Goal: Task Accomplishment & Management: Complete application form

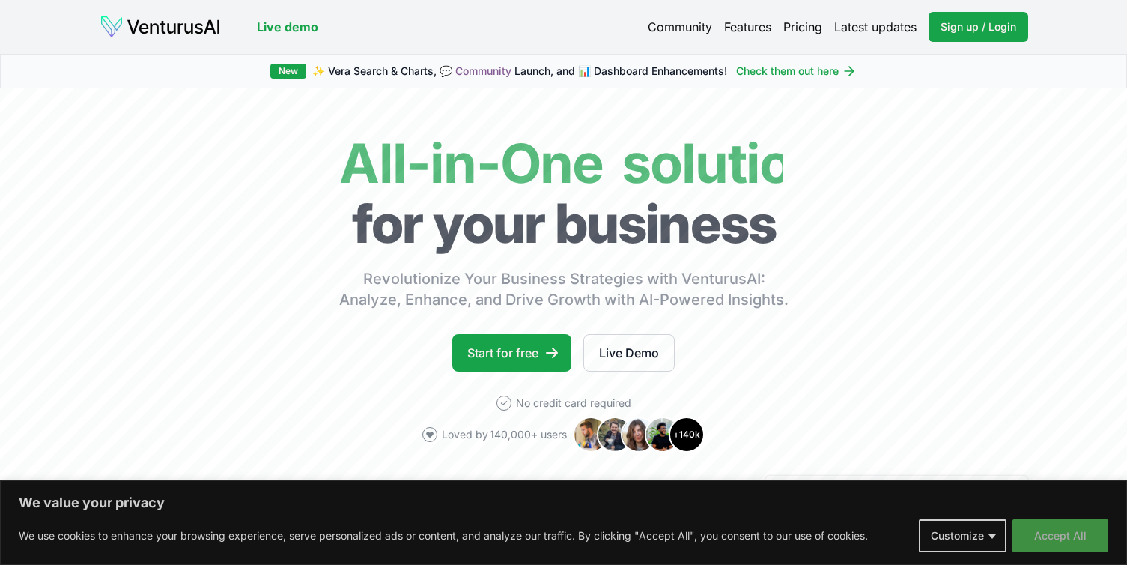
click at [1038, 539] on button "Accept All" at bounding box center [1061, 535] width 96 height 33
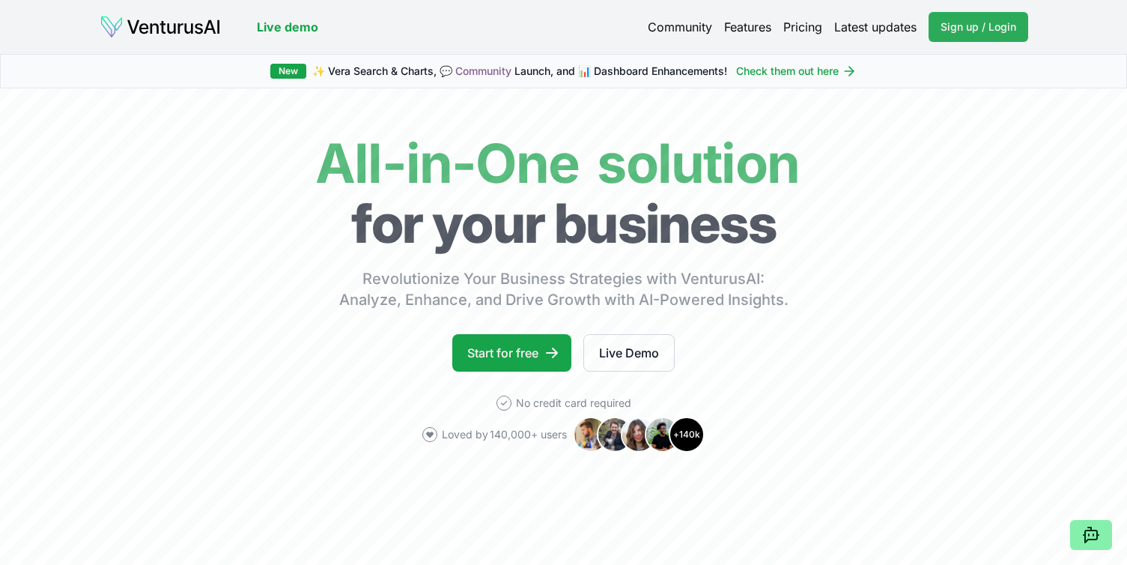
click at [950, 34] on link "Sign up / Login Login" at bounding box center [979, 27] width 100 height 30
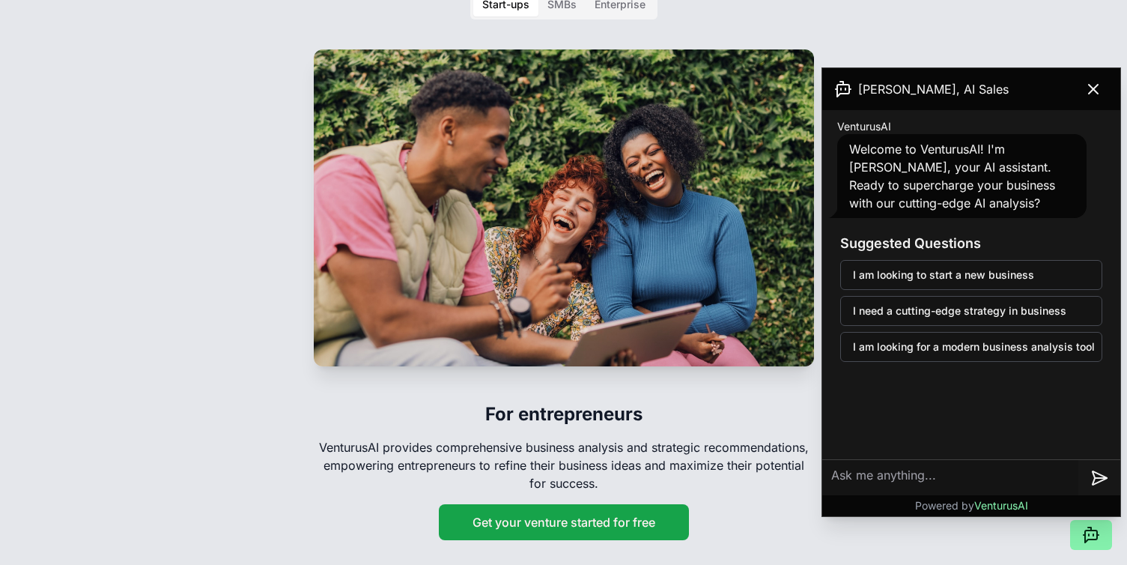
scroll to position [2427, 0]
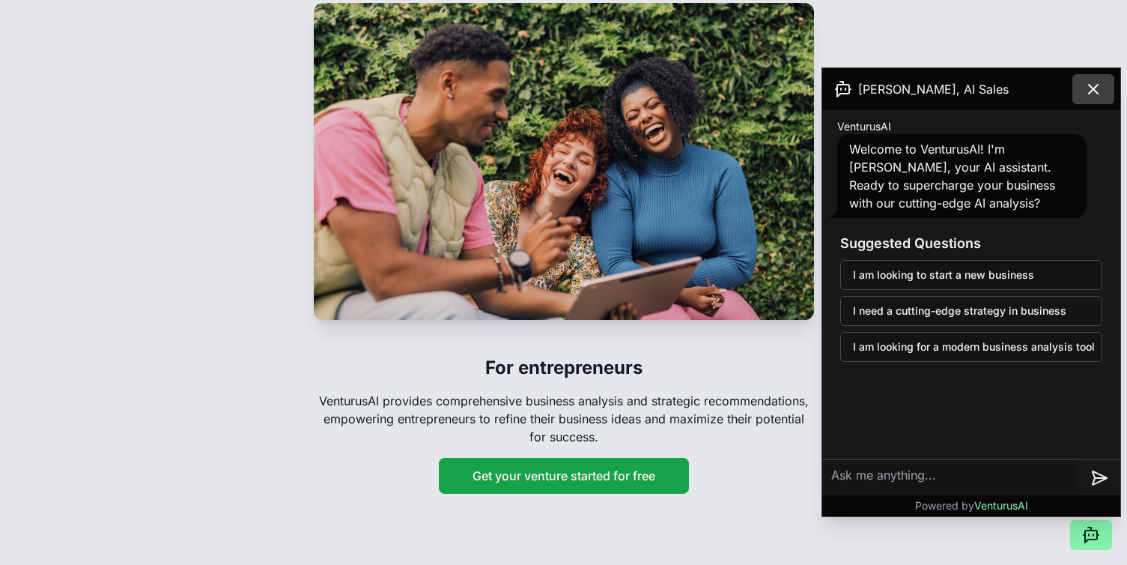
click at [1090, 91] on icon at bounding box center [1094, 89] width 18 height 18
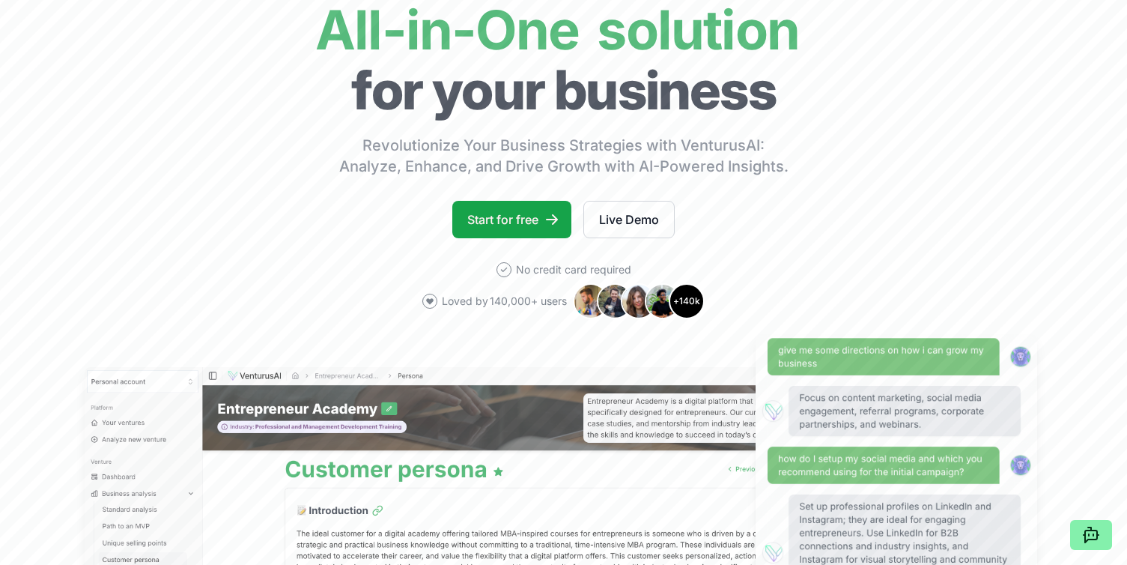
scroll to position [0, 0]
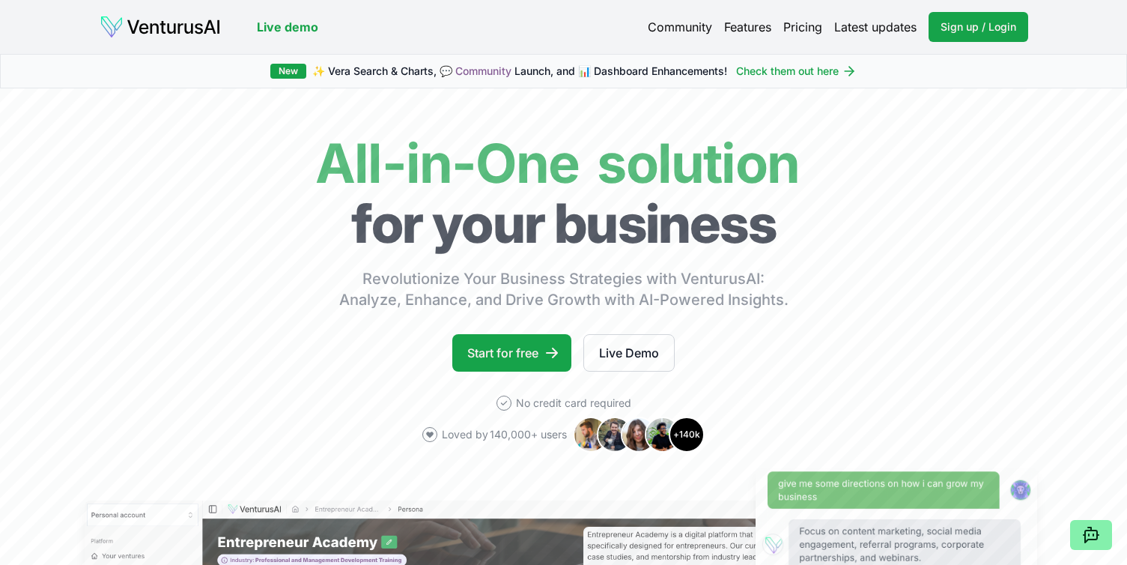
click at [803, 28] on link "Pricing" at bounding box center [803, 27] width 39 height 18
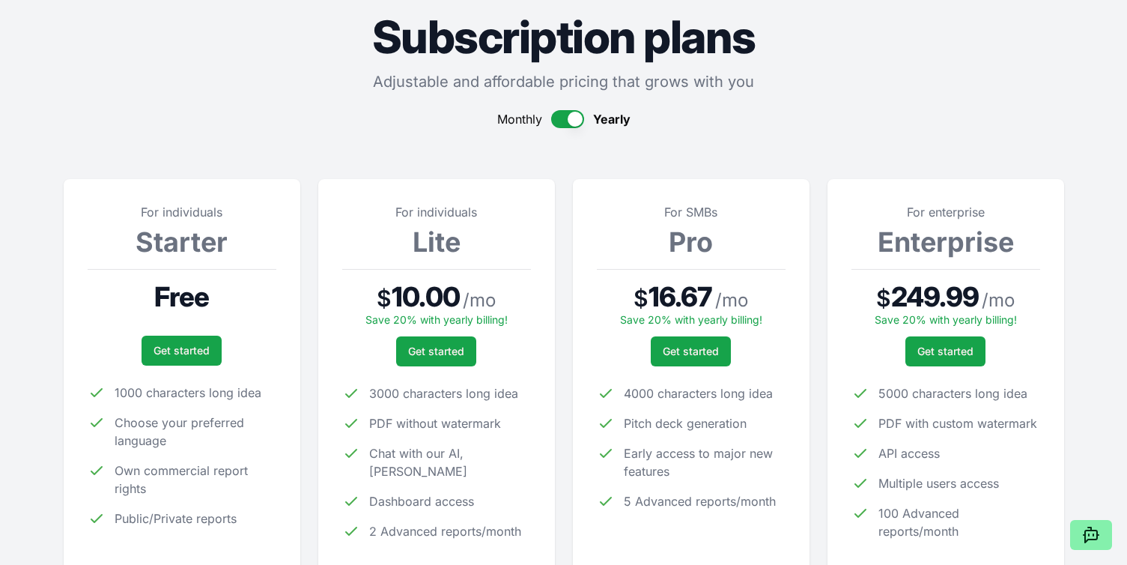
scroll to position [70, 0]
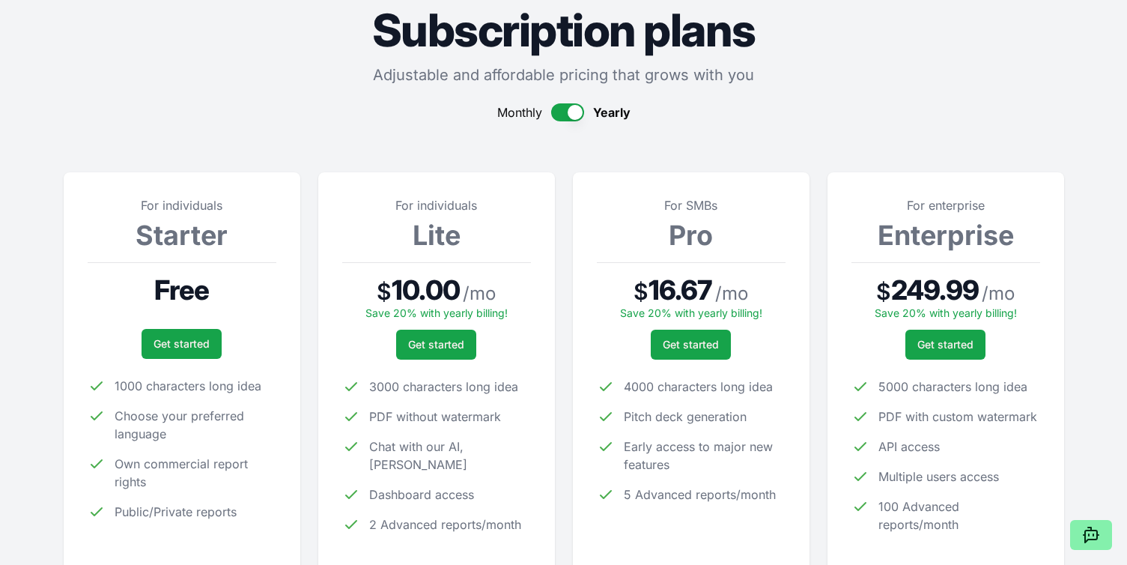
click at [565, 115] on button "button" at bounding box center [567, 112] width 33 height 18
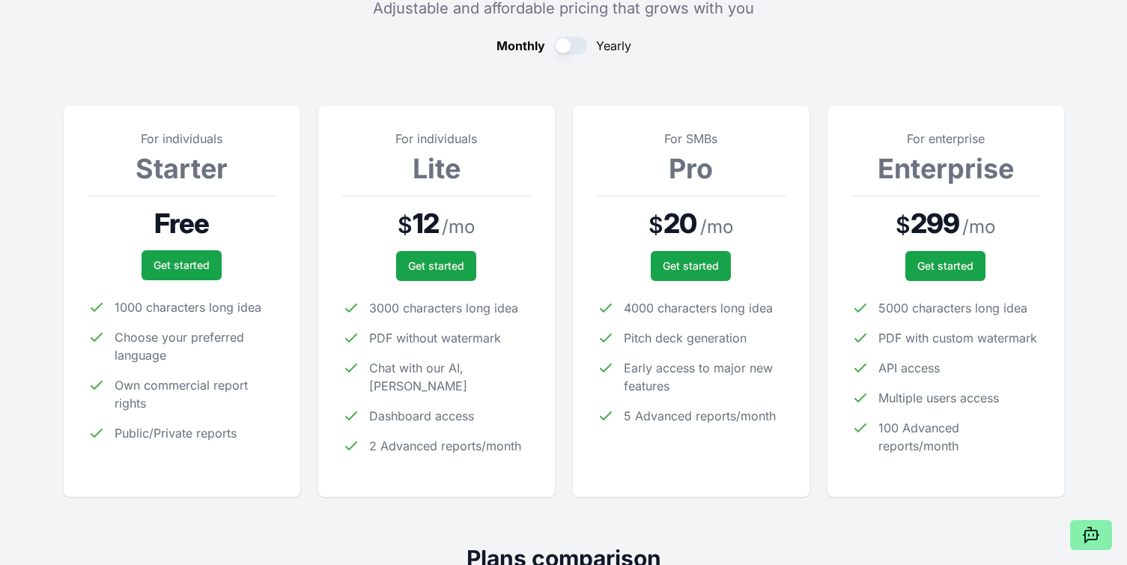
scroll to position [0, 0]
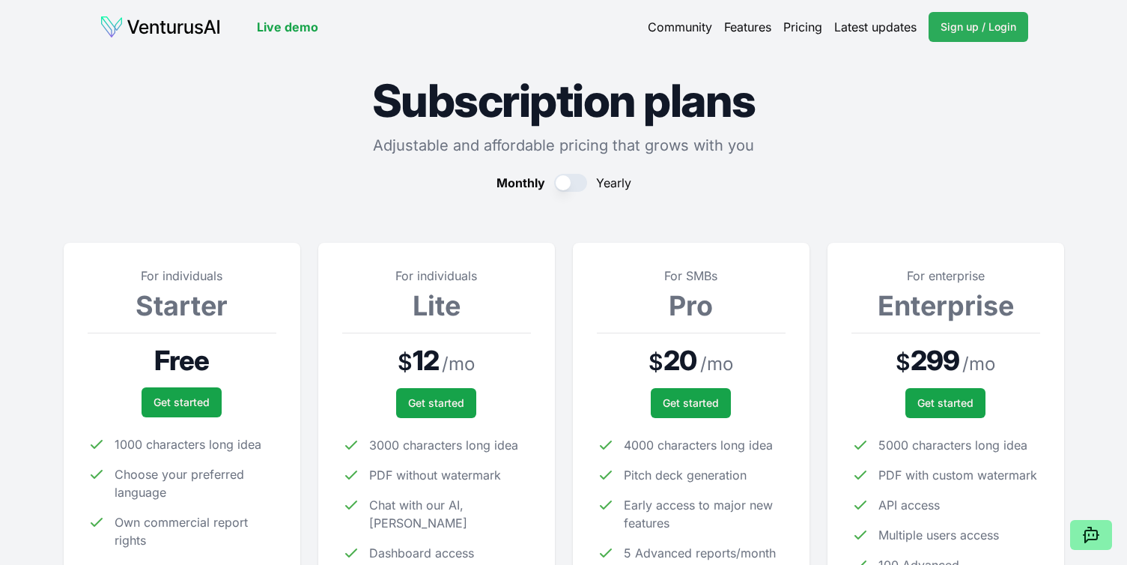
click at [981, 31] on span "Sign up / Login" at bounding box center [979, 26] width 76 height 15
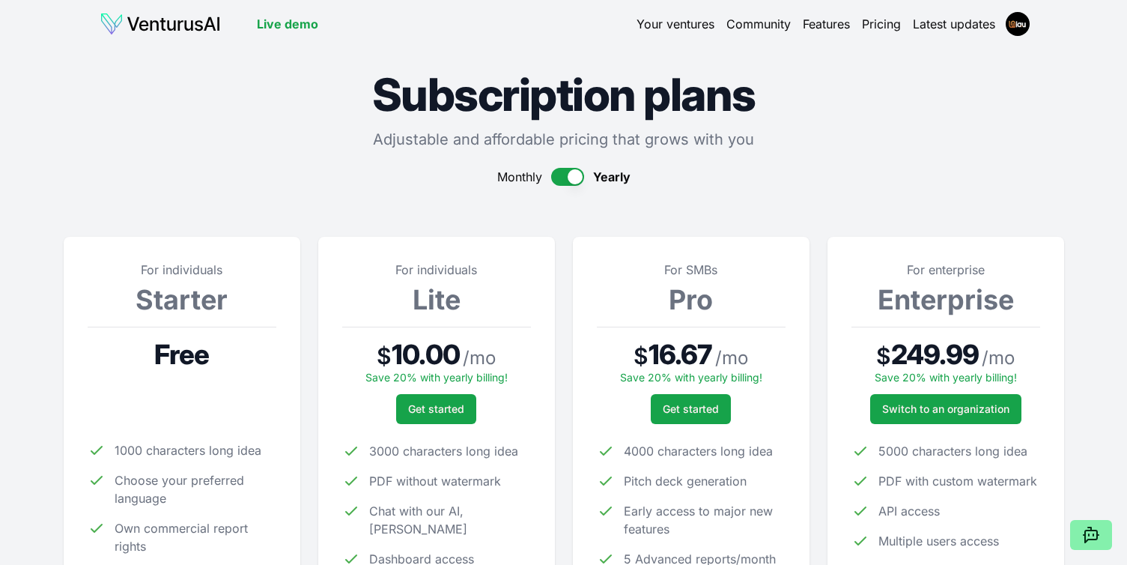
click at [176, 21] on img at bounding box center [160, 24] width 121 height 24
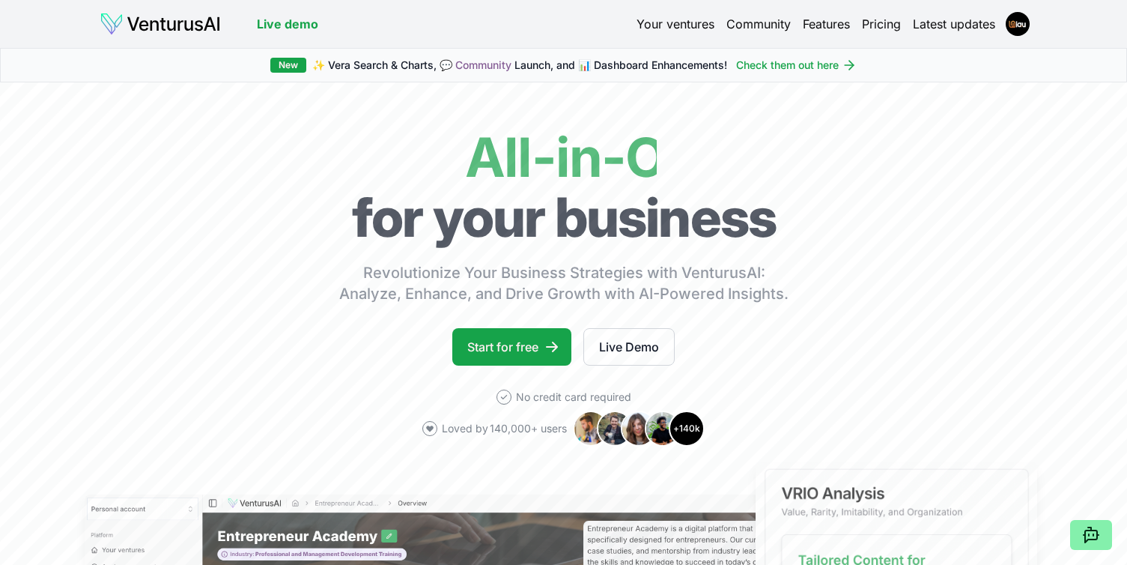
click at [956, 30] on link "Latest updates" at bounding box center [954, 24] width 82 height 18
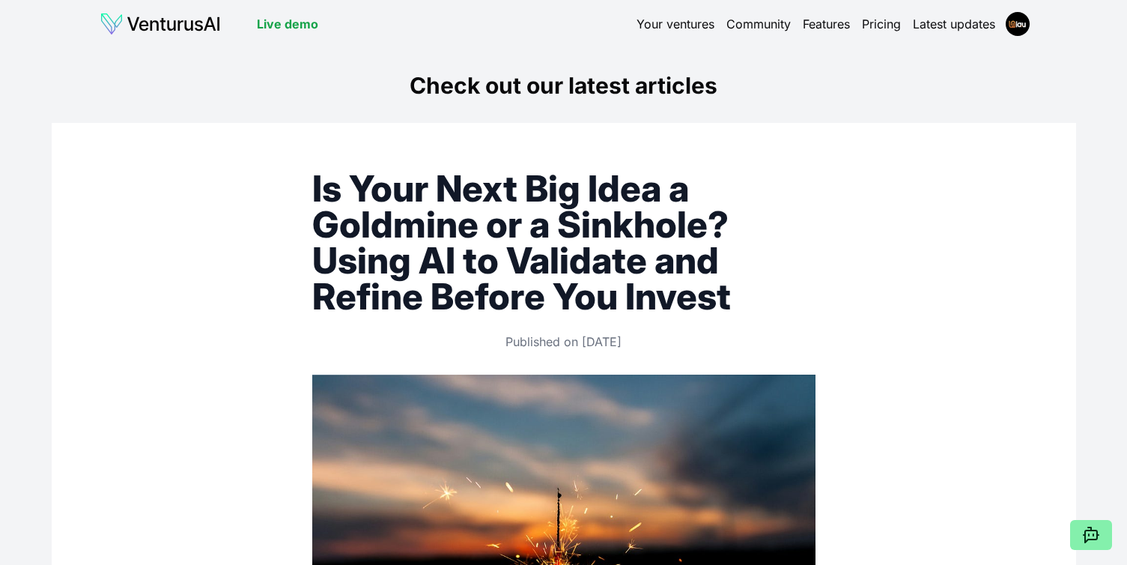
click at [668, 28] on link "Your ventures" at bounding box center [676, 24] width 78 height 18
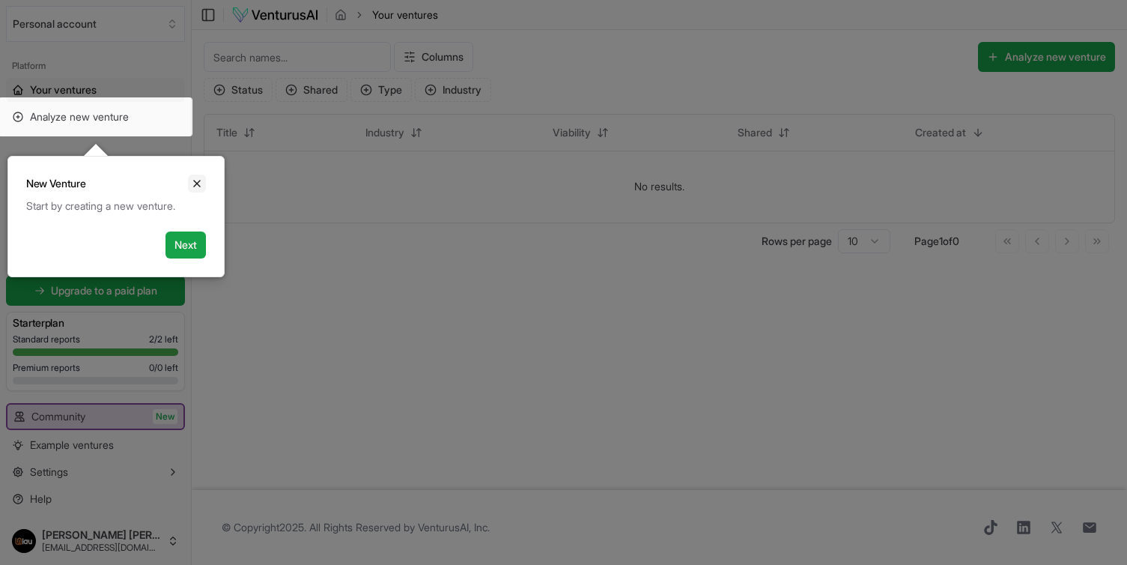
click at [198, 184] on icon "Close" at bounding box center [197, 184] width 6 height 6
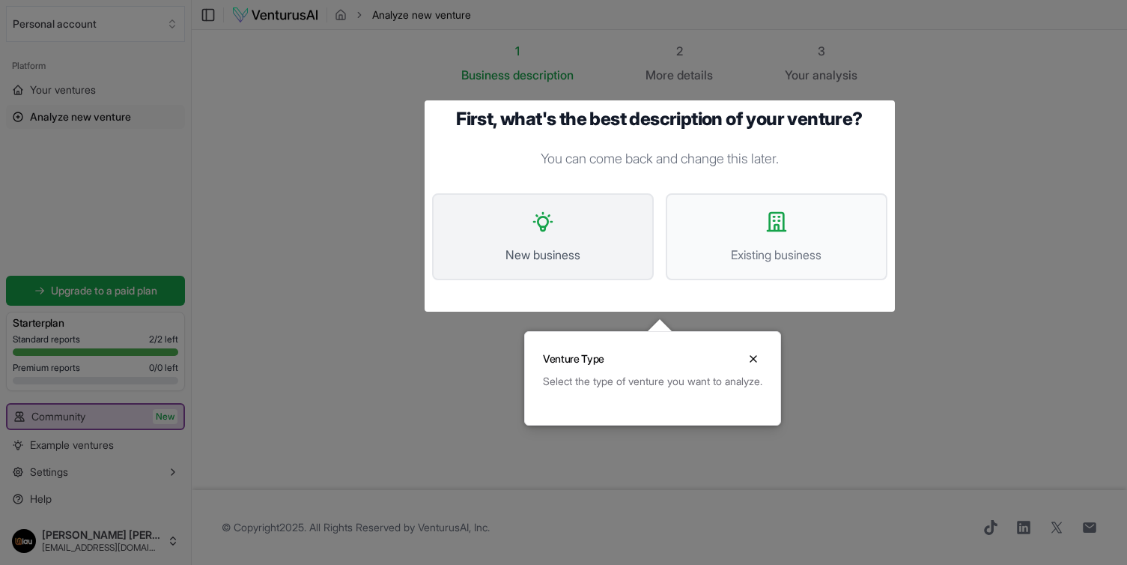
click at [569, 245] on button "New business" at bounding box center [543, 236] width 222 height 87
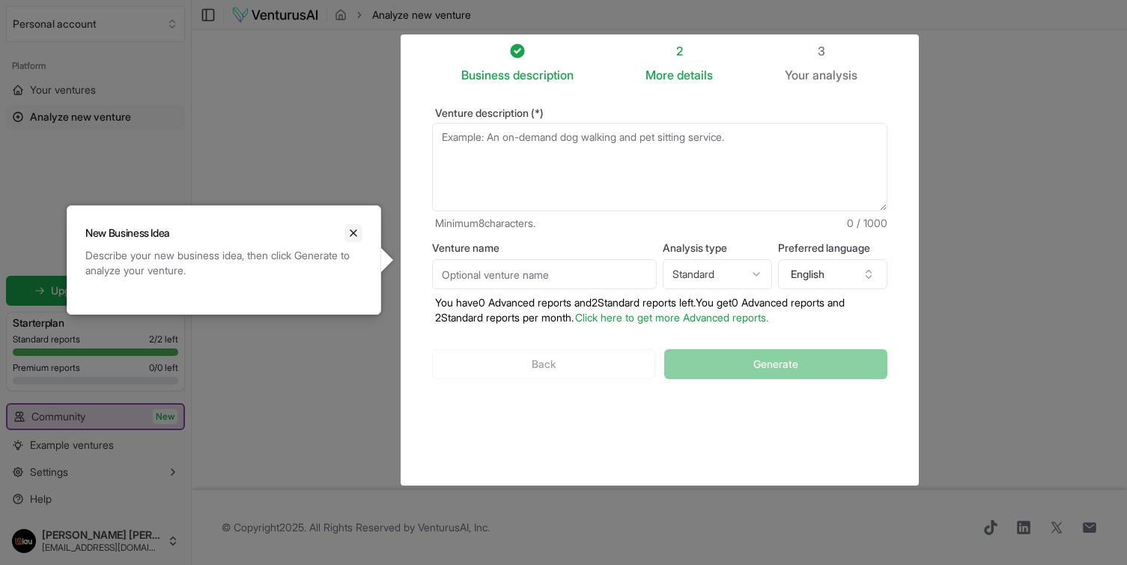
click at [357, 234] on icon "Close" at bounding box center [354, 233] width 12 height 12
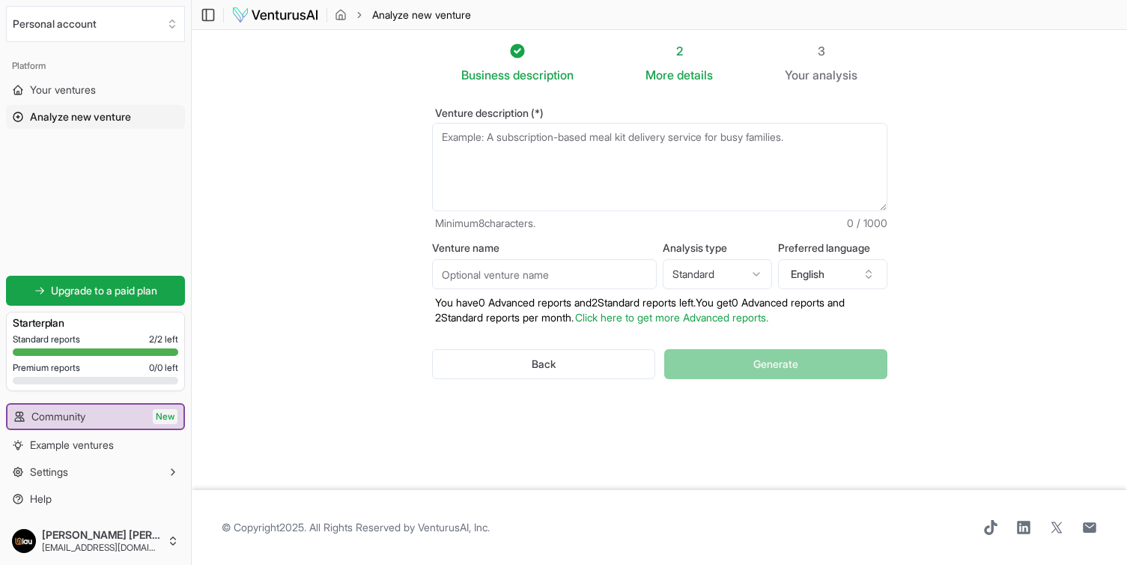
click at [683, 58] on div "2" at bounding box center [679, 51] width 67 height 18
click at [65, 19] on button "Personal account" at bounding box center [95, 24] width 179 height 36
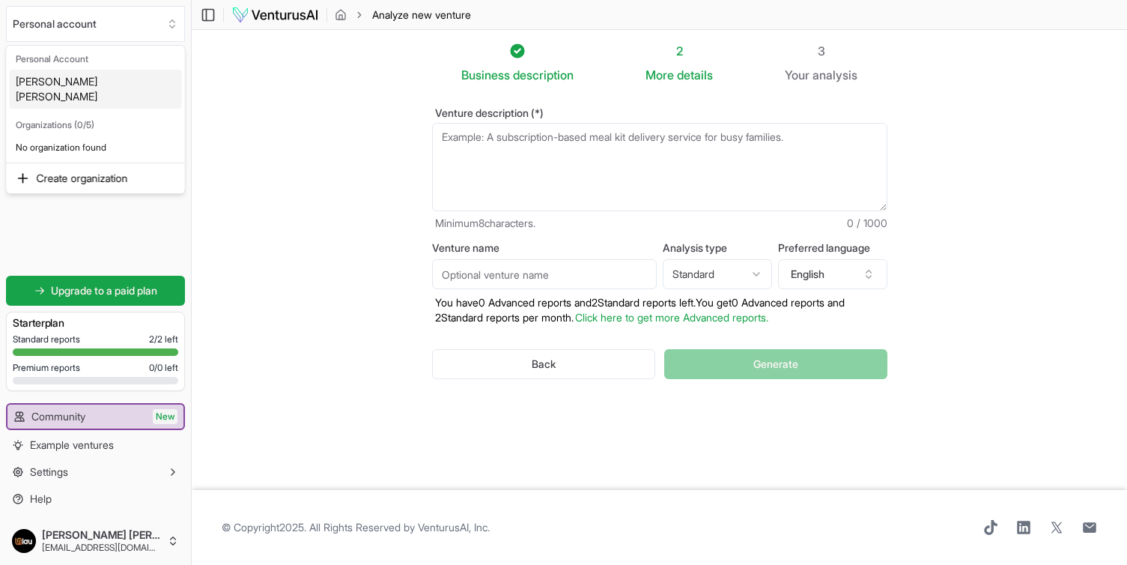
click at [86, 22] on html "We value your privacy We use cookies to enhance your browsing experience, serve…" at bounding box center [563, 282] width 1127 height 565
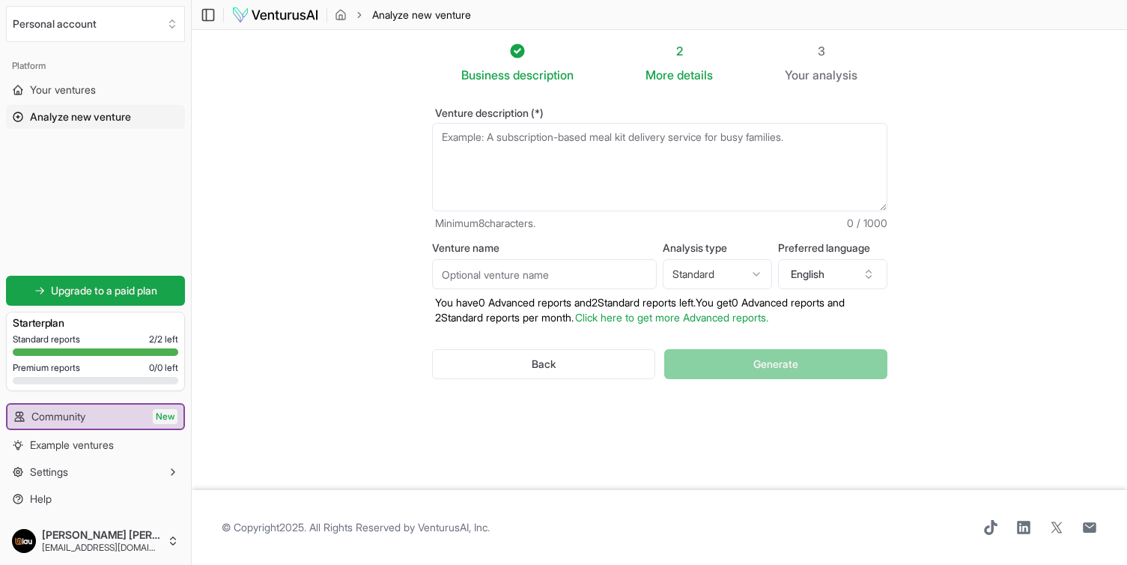
click at [86, 22] on button "Personal account" at bounding box center [95, 24] width 179 height 36
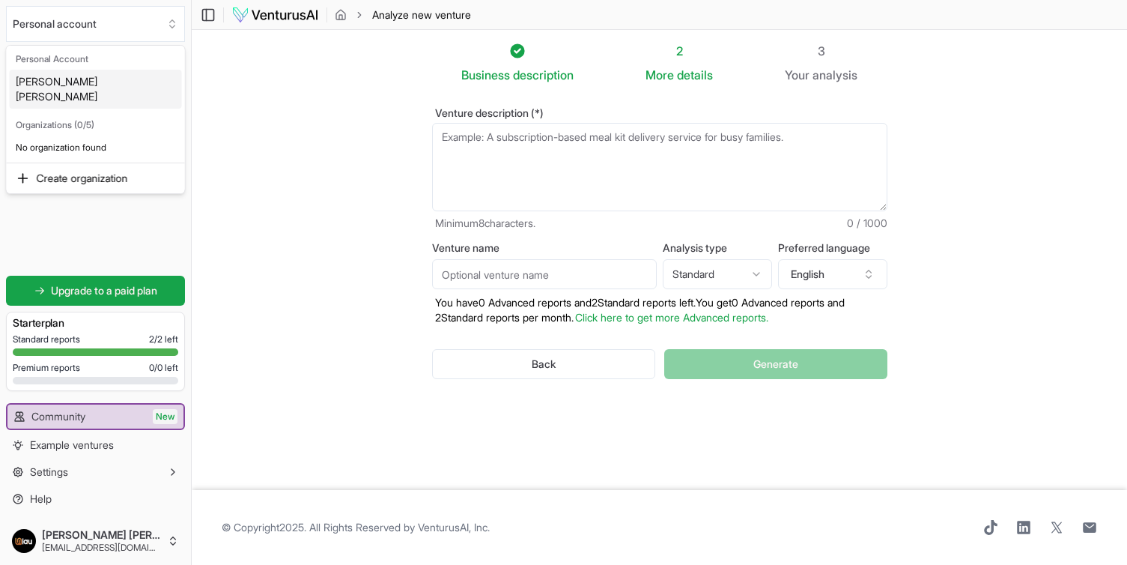
click at [90, 58] on div "Personal Account" at bounding box center [96, 59] width 172 height 21
click at [90, 16] on html "We value your privacy We use cookies to enhance your browsing experience, serve…" at bounding box center [563, 282] width 1127 height 565
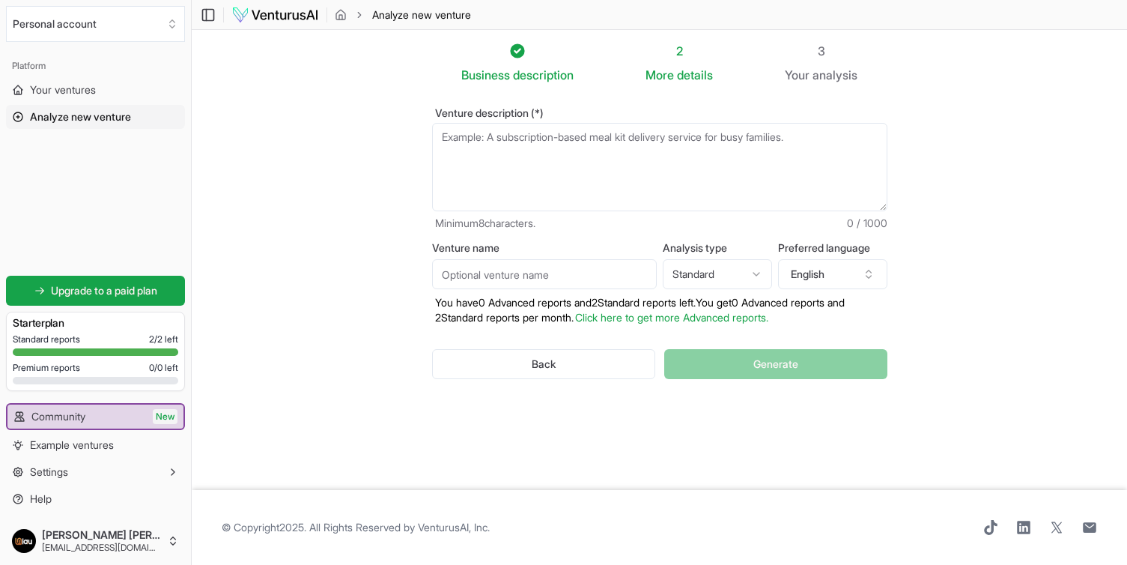
click at [703, 71] on span "details" at bounding box center [695, 74] width 36 height 15
click at [521, 163] on textarea "Venture description (*)" at bounding box center [659, 167] width 455 height 88
type textarea "I"
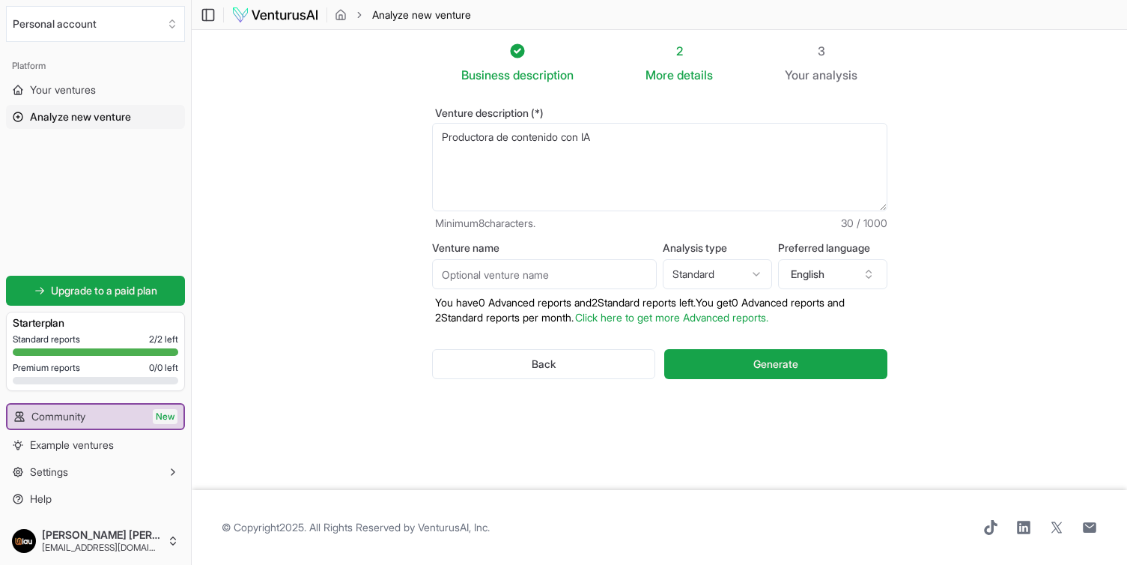
type textarea "Productora de contenido con IA"
click at [527, 273] on input "Venture name" at bounding box center [544, 274] width 225 height 30
type input "D"
type input "I"
type input "X"
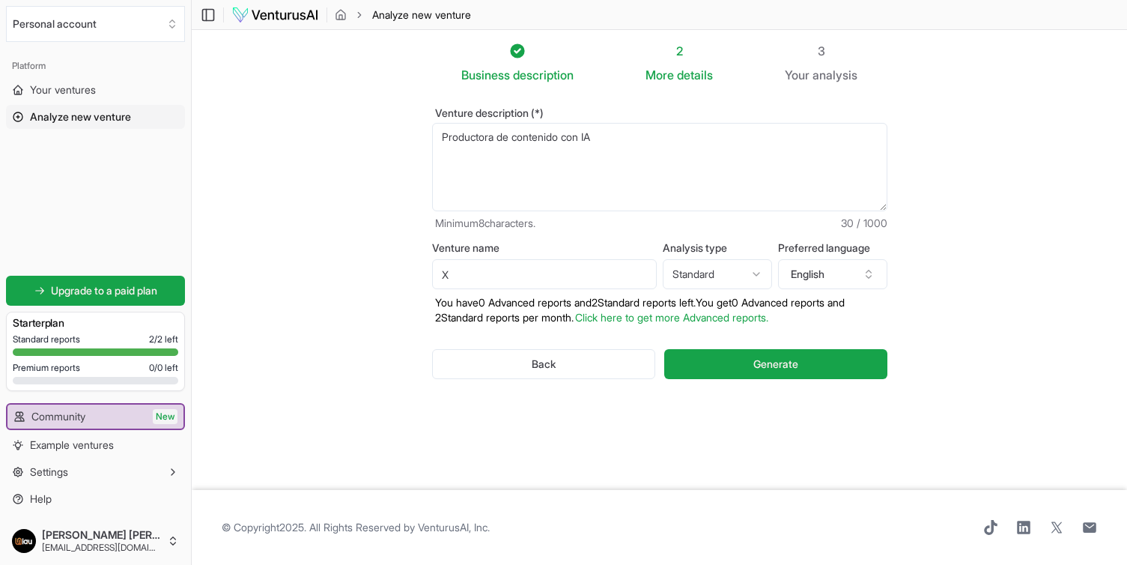
click at [739, 273] on html "We value your privacy We use cookies to enhance your browsing experience, serve…" at bounding box center [563, 282] width 1127 height 565
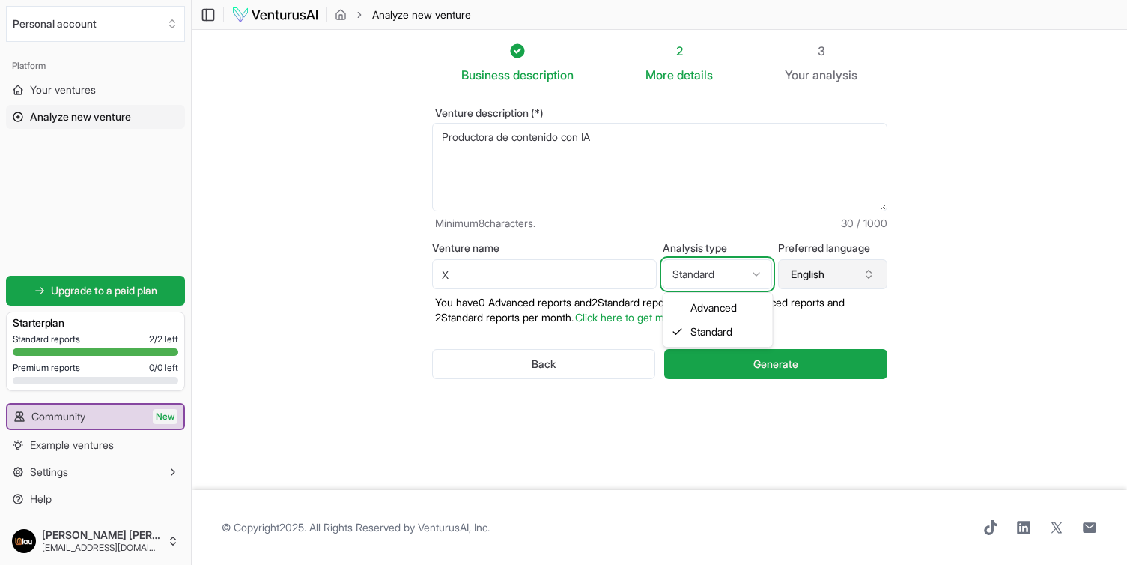
click at [802, 278] on html "We value your privacy We use cookies to enhance your browsing experience, serve…" at bounding box center [563, 282] width 1127 height 565
click at [811, 278] on button "English" at bounding box center [832, 274] width 109 height 30
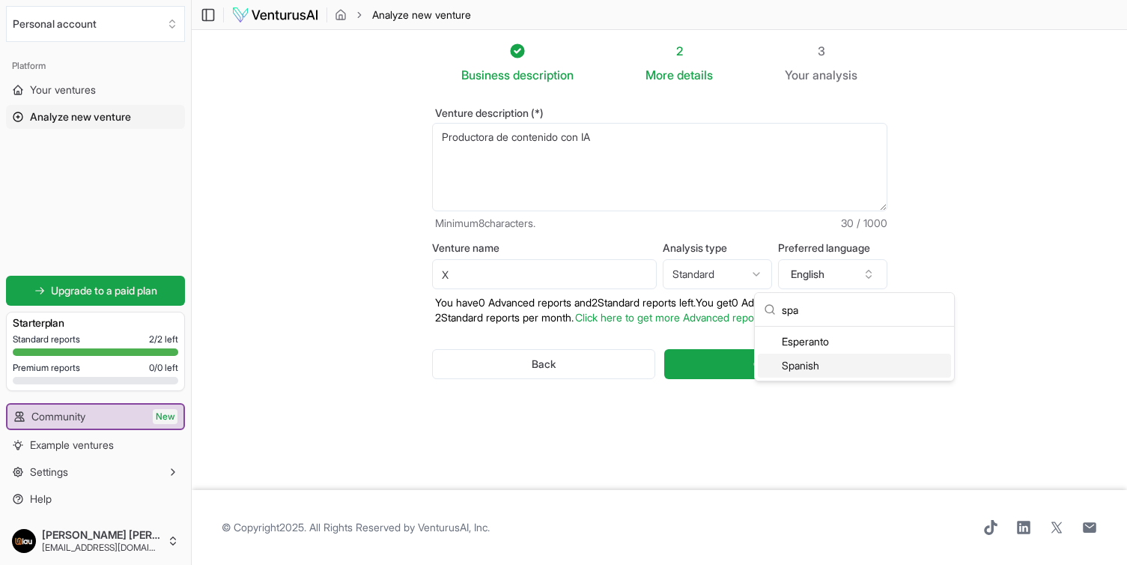
type input "spa"
click at [829, 367] on div "Spanish" at bounding box center [854, 366] width 193 height 24
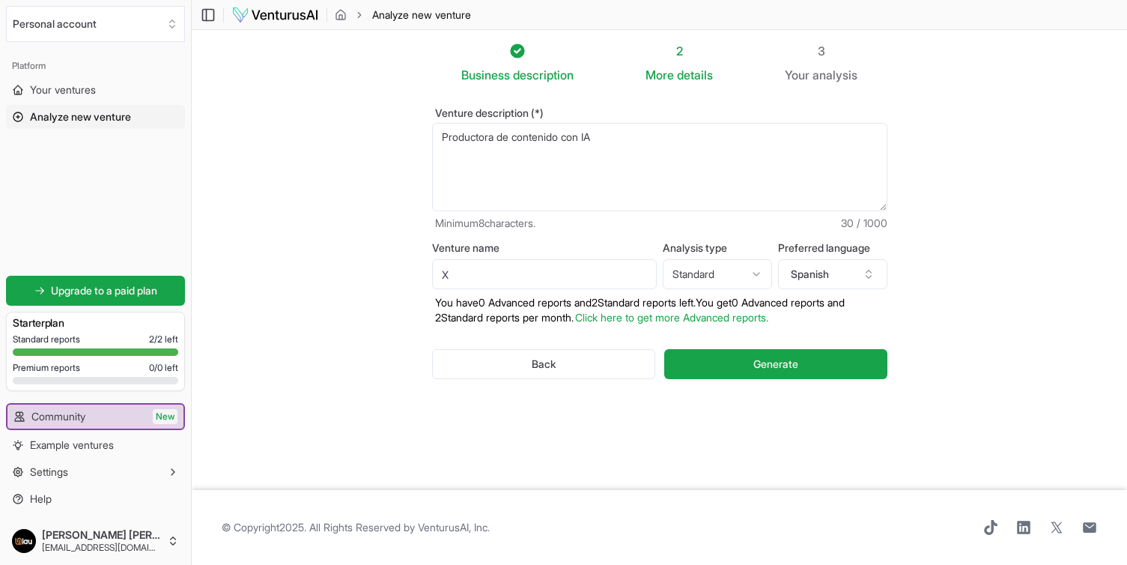
click at [542, 285] on input "X" at bounding box center [544, 274] width 225 height 30
type input "X IAU"
click at [951, 365] on section "Business description 2 More details 3 Your analysis Venture description (*) Pro…" at bounding box center [660, 260] width 936 height 460
click at [824, 367] on button "Generate" at bounding box center [776, 364] width 223 height 30
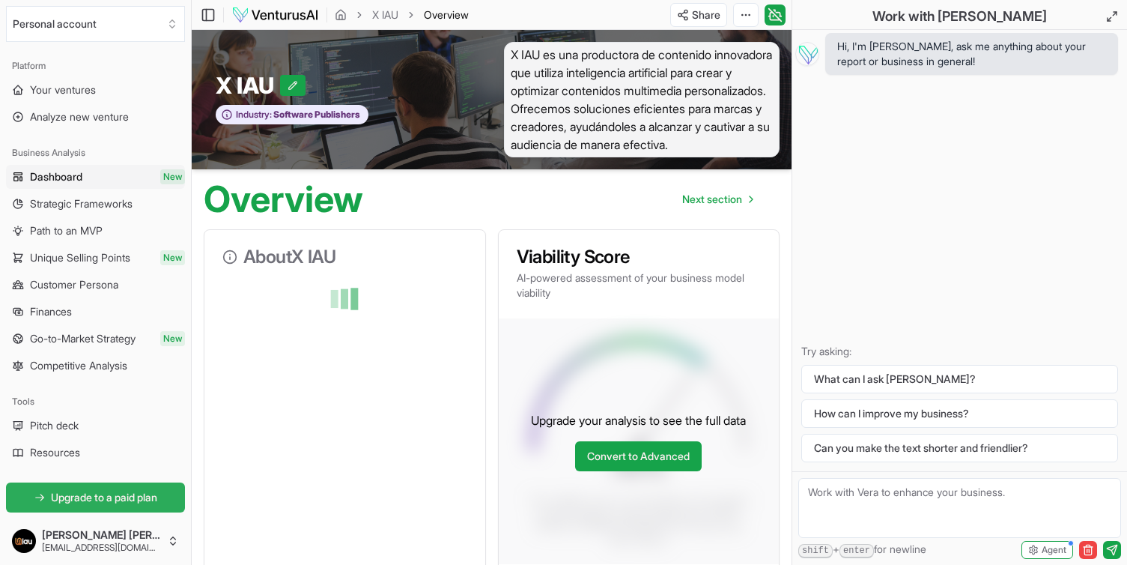
click at [105, 497] on span "Upgrade to a paid plan" at bounding box center [104, 497] width 106 height 15
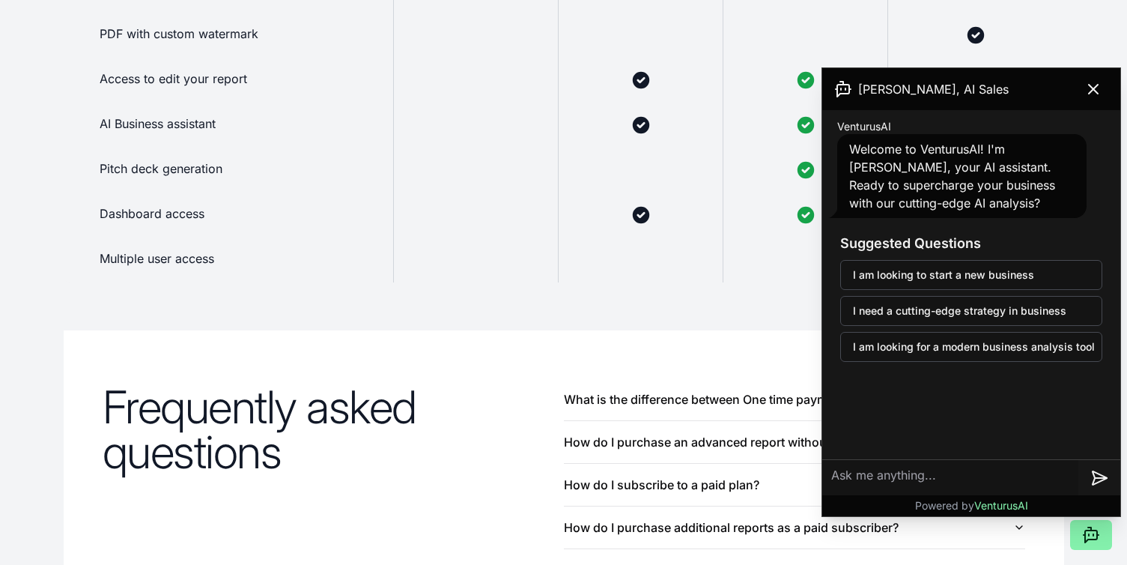
scroll to position [1747, 0]
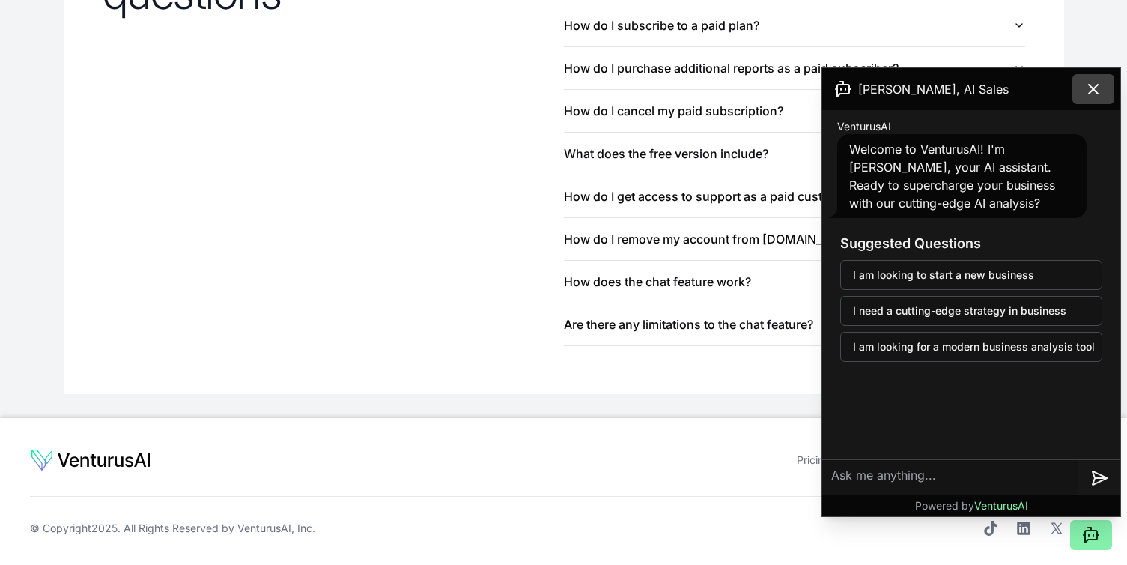
click at [1095, 90] on icon at bounding box center [1093, 89] width 9 height 9
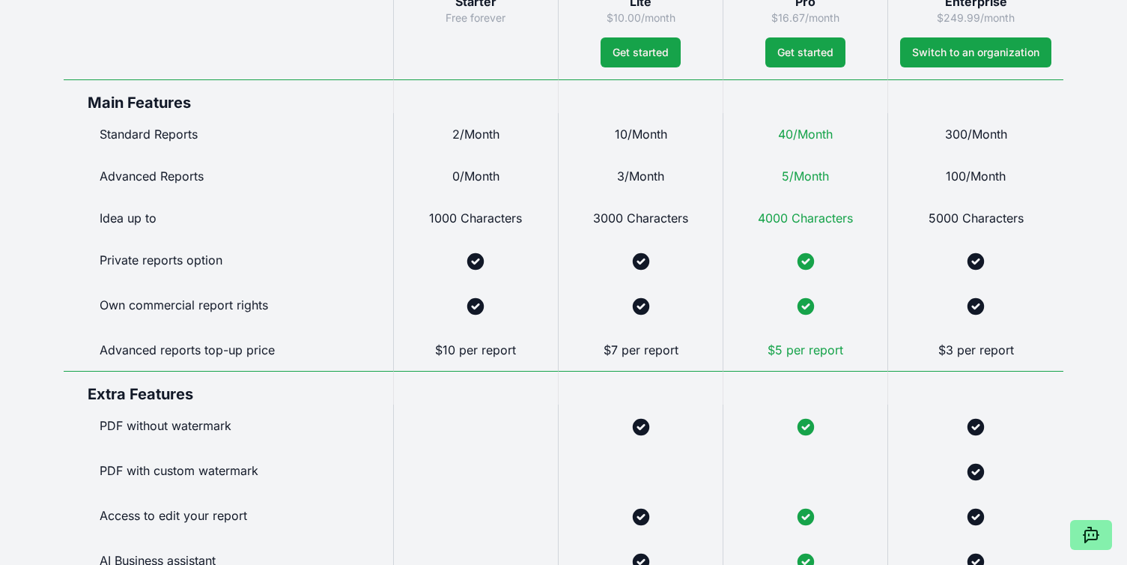
scroll to position [0, 0]
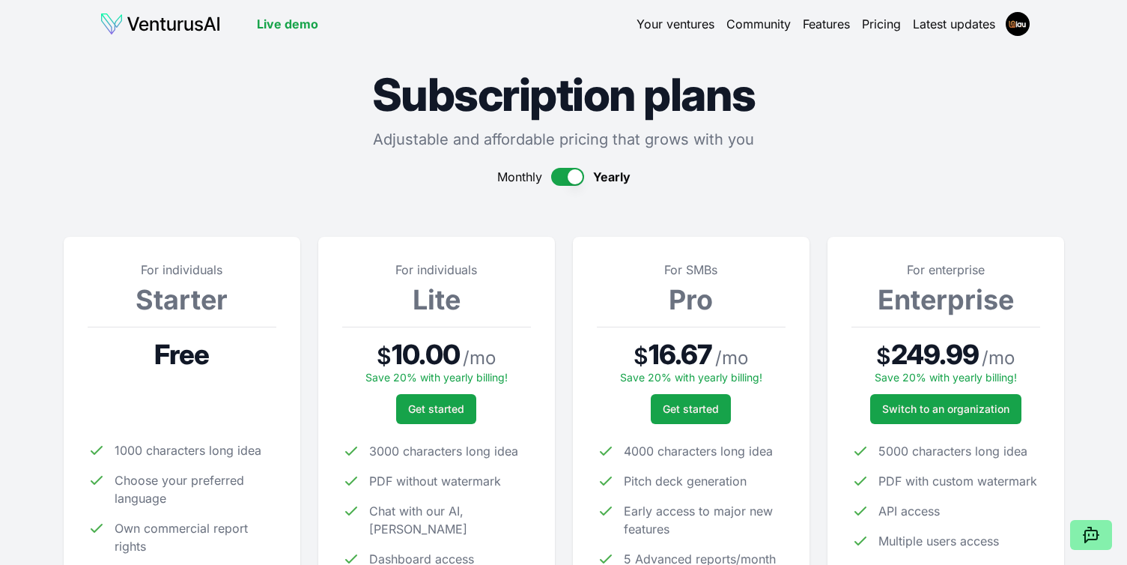
click at [208, 32] on img at bounding box center [160, 24] width 121 height 24
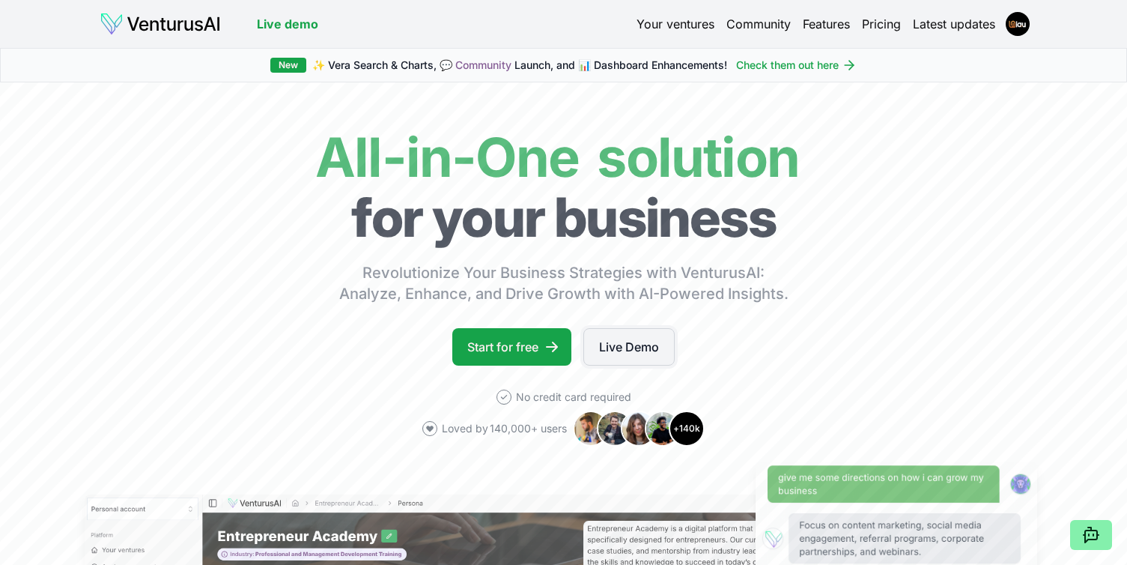
click at [616, 339] on link "Live Demo" at bounding box center [629, 346] width 91 height 37
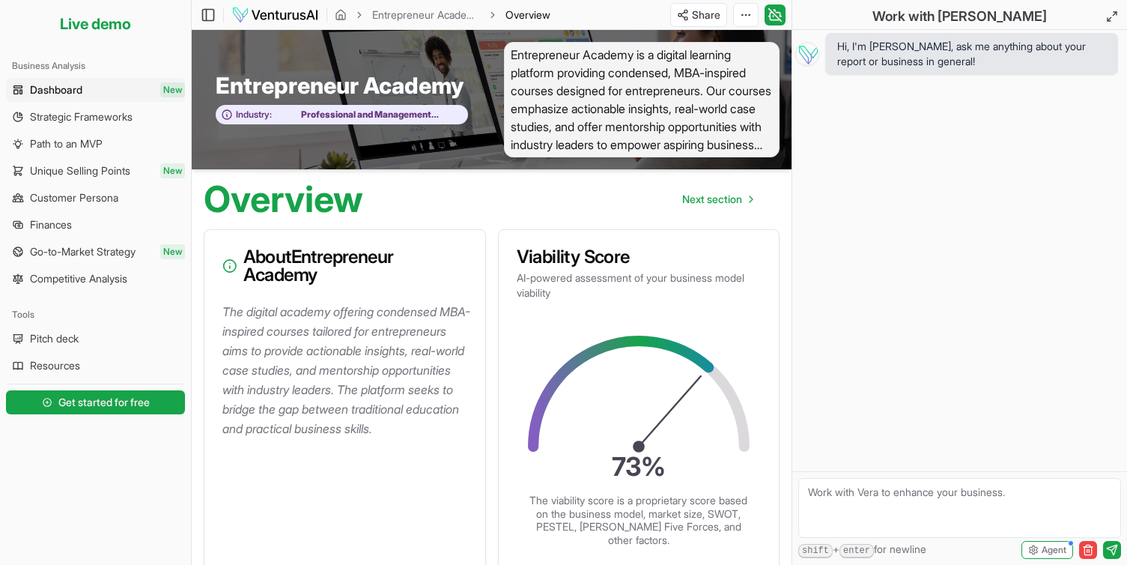
click at [122, 86] on link "Dashboard New" at bounding box center [95, 90] width 179 height 24
click at [116, 28] on li "Live demo" at bounding box center [95, 24] width 179 height 36
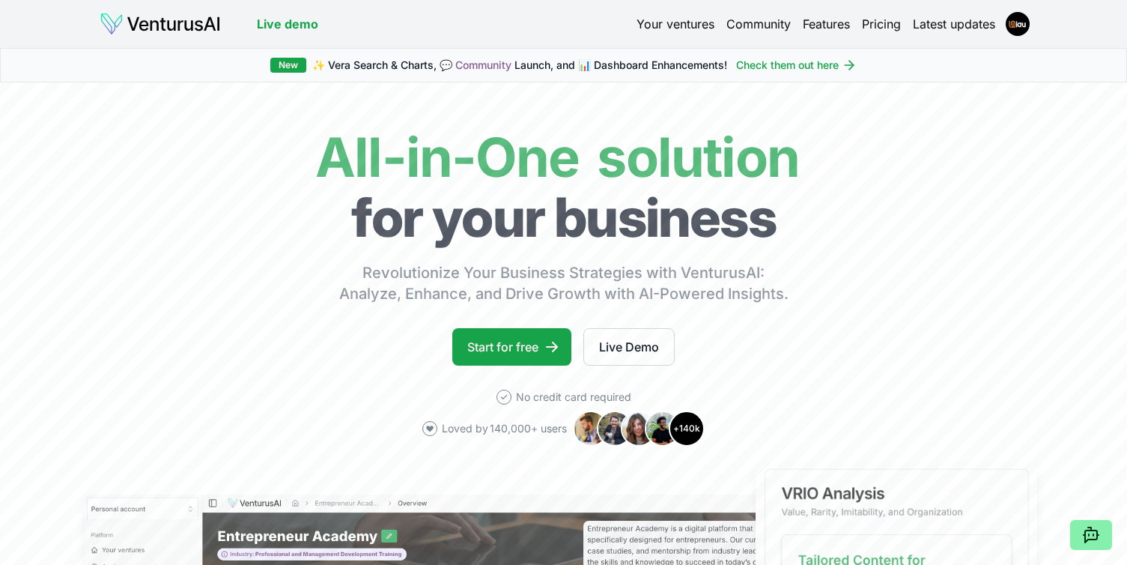
click at [1028, 15] on div "Your ventures Community Features Pricing Latest updates" at bounding box center [833, 23] width 392 height 21
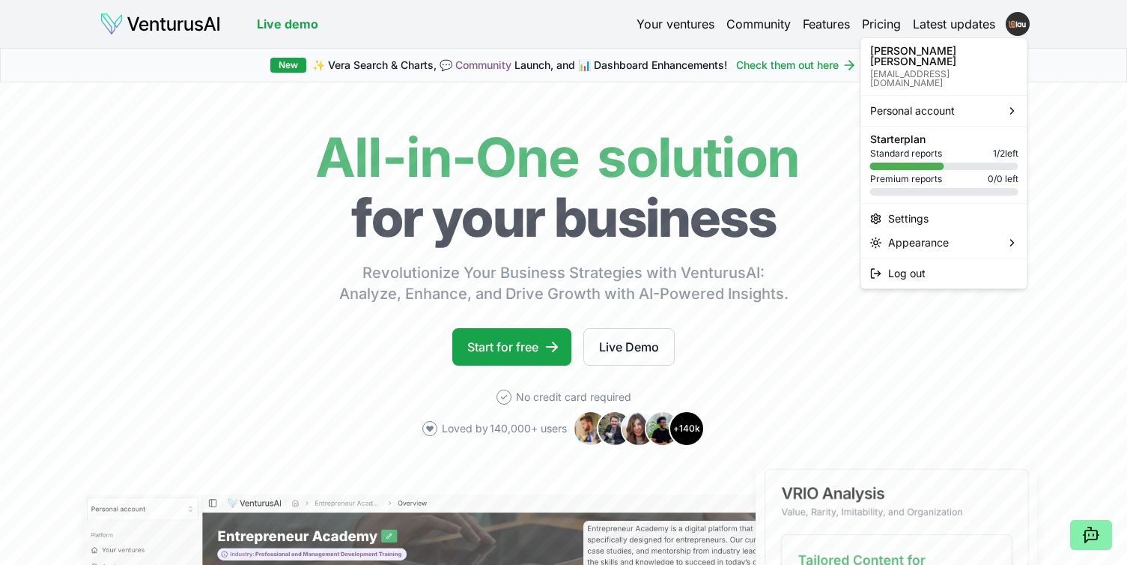
click at [1023, 22] on html "We value your privacy We use cookies to enhance your browsing experience, serve…" at bounding box center [563, 282] width 1127 height 565
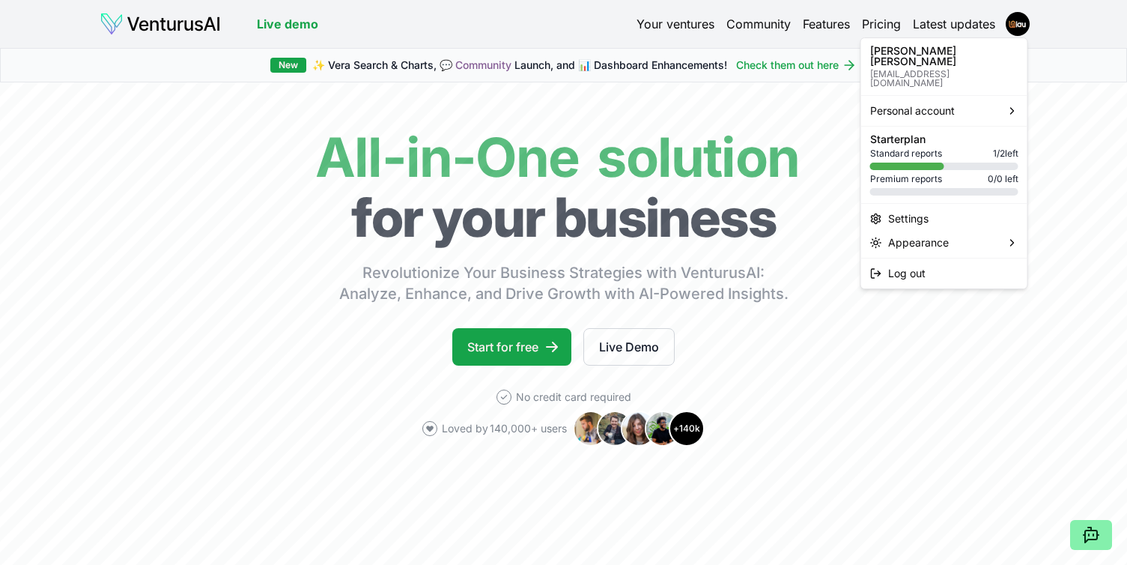
click at [930, 70] on p "contacto@ia.university" at bounding box center [945, 79] width 148 height 18
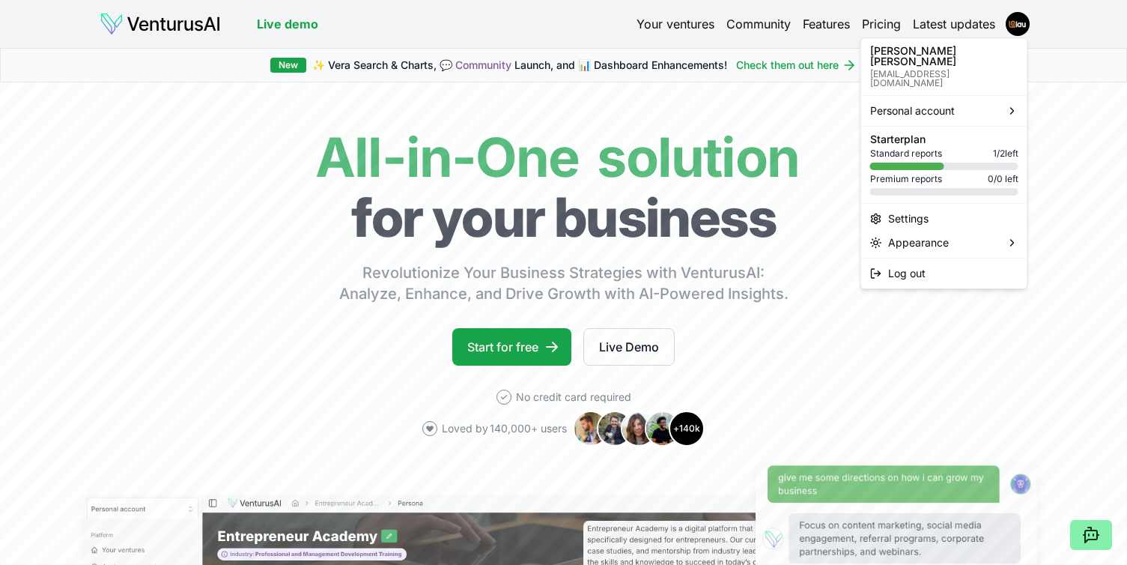
click at [162, 37] on html "We value your privacy We use cookies to enhance your browsing experience, serve…" at bounding box center [563, 282] width 1127 height 565
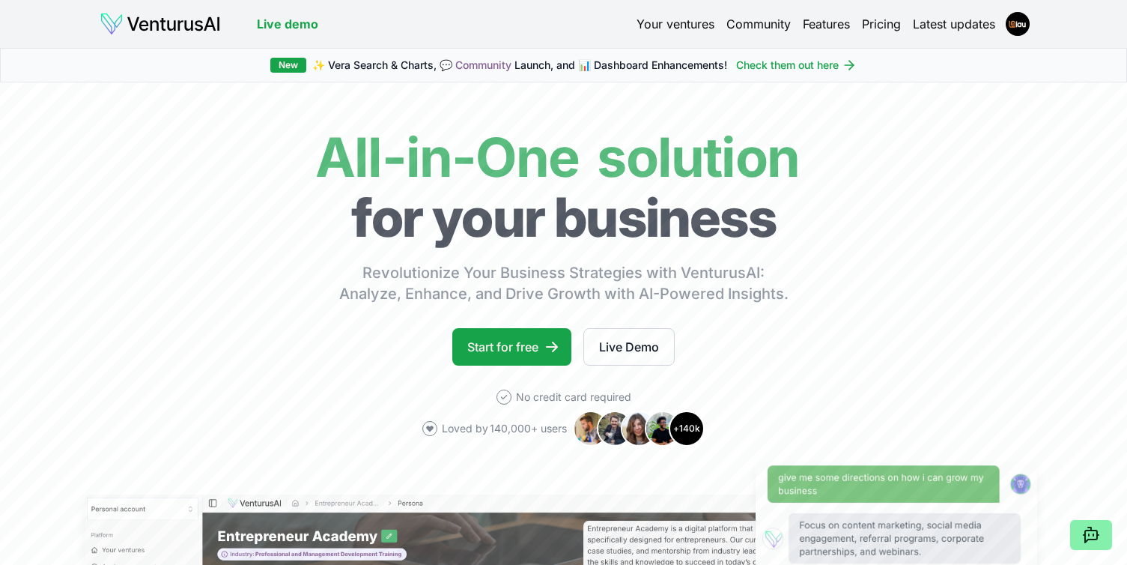
click at [173, 28] on img at bounding box center [160, 24] width 121 height 24
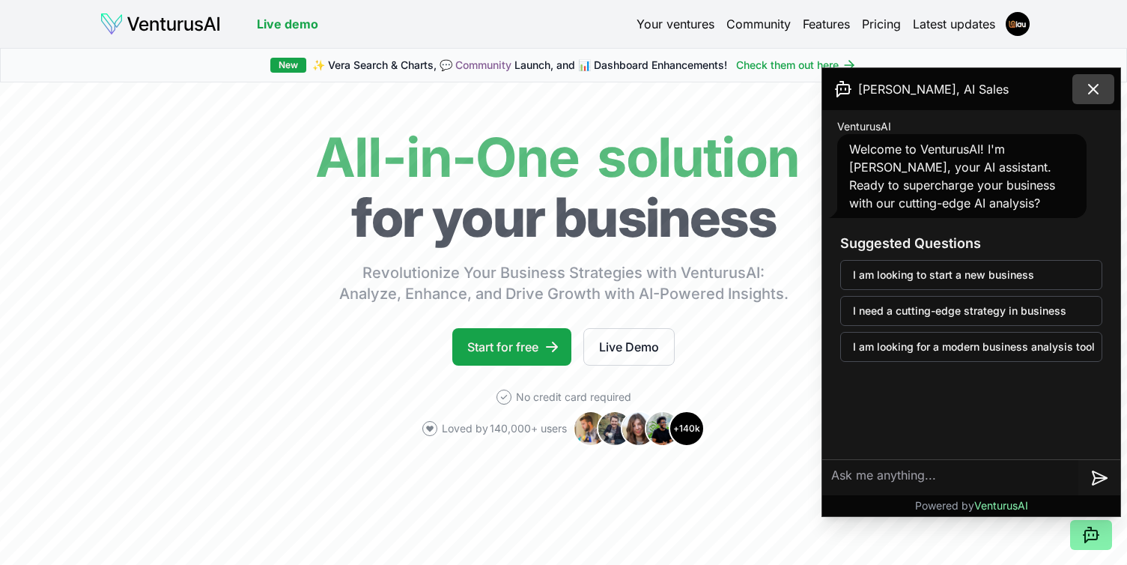
click at [1097, 87] on icon at bounding box center [1094, 89] width 18 height 18
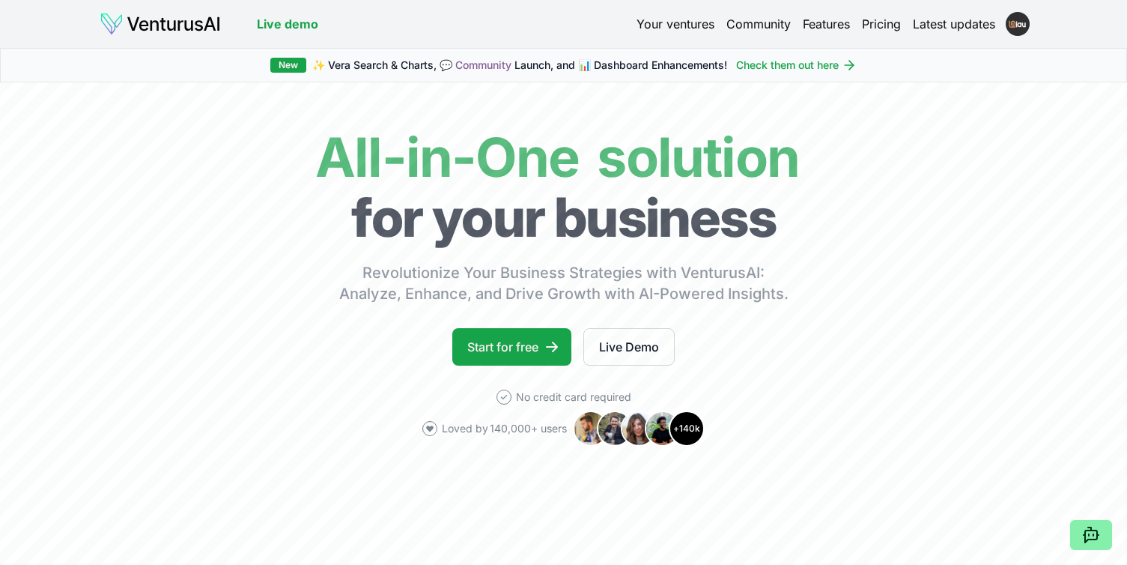
click at [1017, 21] on html "We value your privacy We use cookies to enhance your browsing experience, serve…" at bounding box center [563, 282] width 1127 height 565
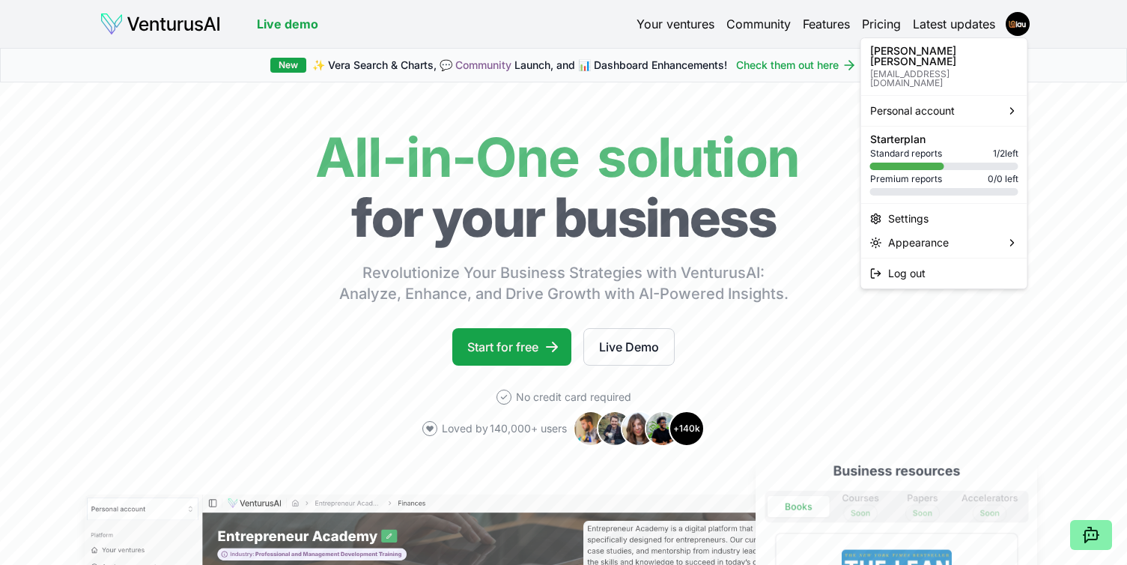
click at [964, 148] on div "Standard reports 1 / 2 left" at bounding box center [945, 154] width 148 height 12
click at [918, 148] on span "Standard reports" at bounding box center [907, 154] width 72 height 12
click at [691, 199] on html "We value your privacy We use cookies to enhance your browsing experience, serve…" at bounding box center [563, 282] width 1127 height 565
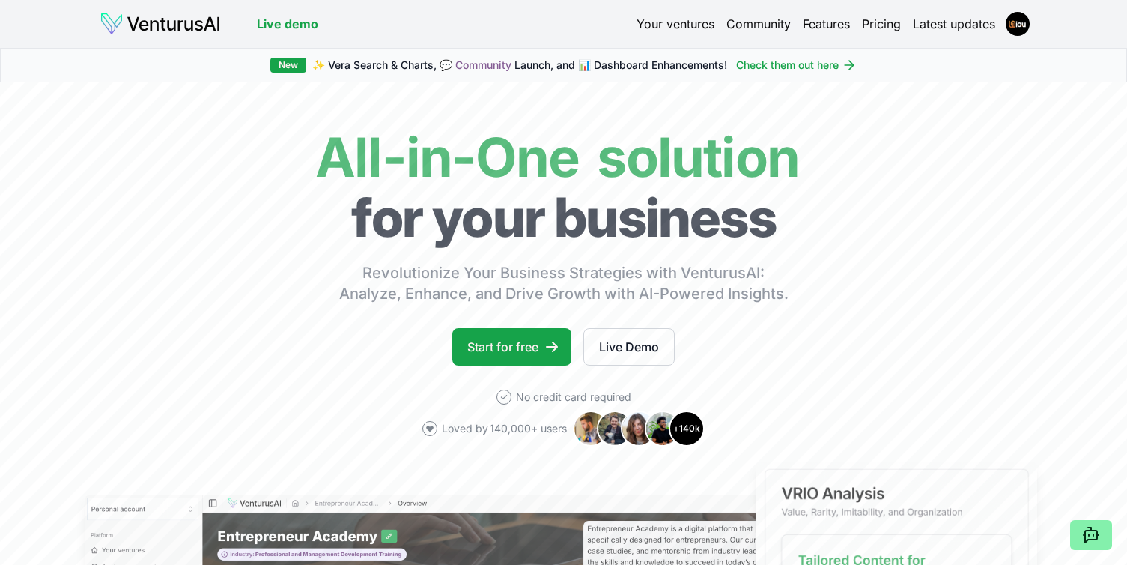
click at [820, 23] on link "Features" at bounding box center [826, 24] width 47 height 18
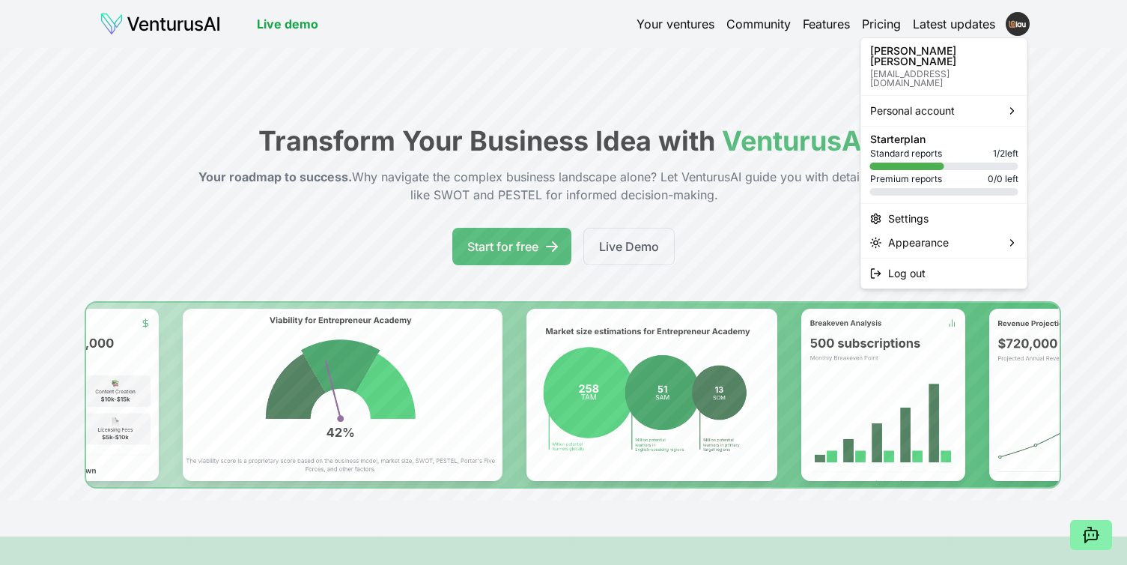
click at [1016, 28] on html "We value your privacy We use cookies to enhance your browsing experience, serve…" at bounding box center [563, 282] width 1127 height 565
click at [979, 148] on div "Standard reports 1 / 2 left" at bounding box center [945, 154] width 148 height 12
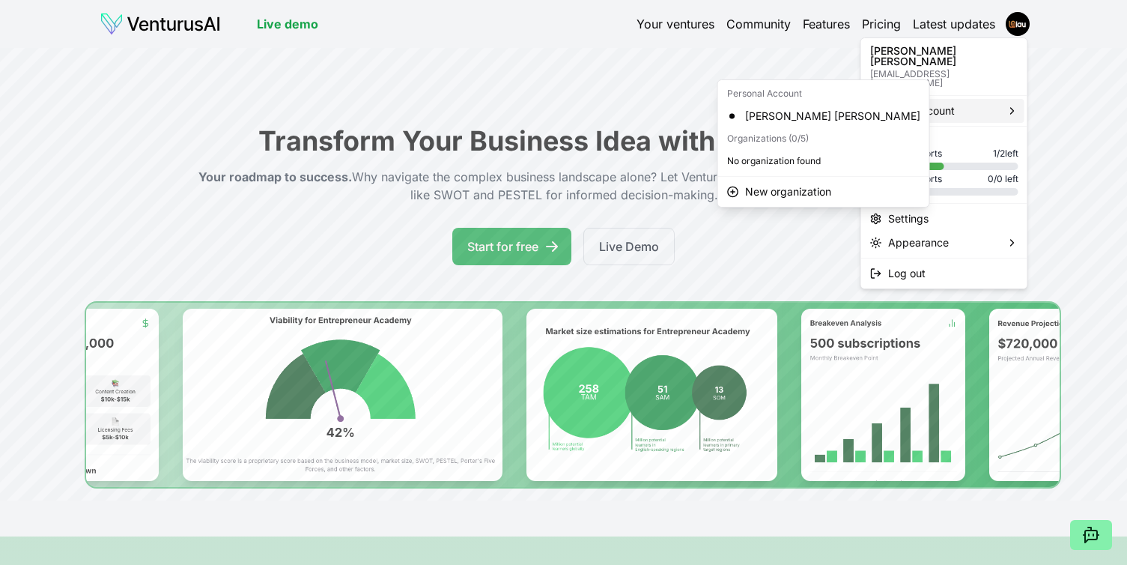
click at [960, 99] on div "Personal account" at bounding box center [945, 111] width 160 height 24
click at [793, 124] on div "David Rodriguez Pinto" at bounding box center [823, 116] width 205 height 24
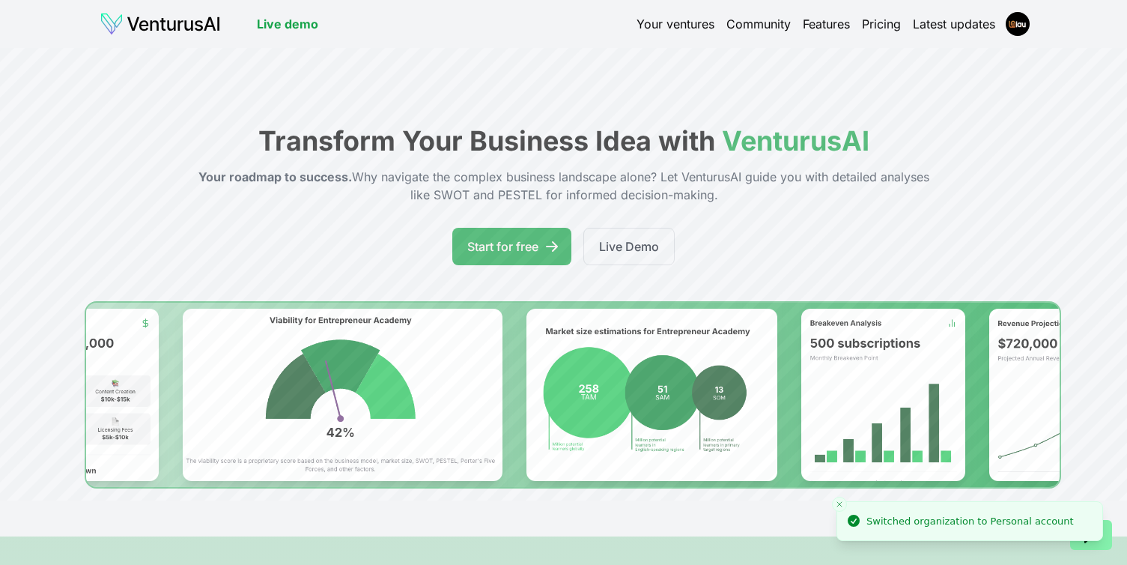
click at [901, 522] on div "Switched organization to Personal account" at bounding box center [971, 521] width 208 height 15
